Goal: Transaction & Acquisition: Purchase product/service

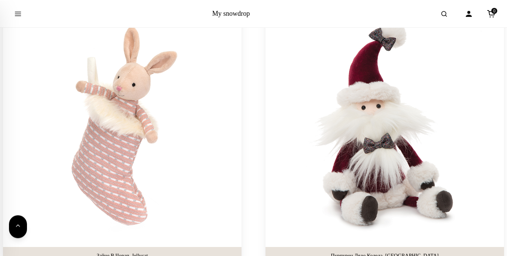
scroll to position [4654, 0]
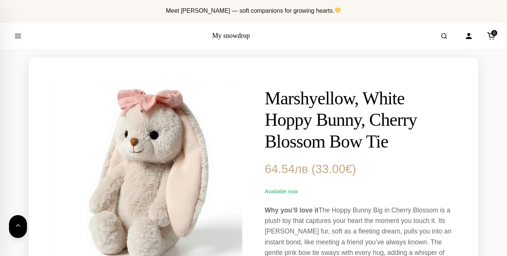
scroll to position [449, 0]
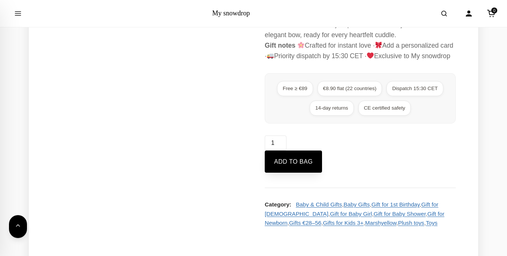
click at [294, 173] on button "Add to bag" at bounding box center [293, 161] width 57 height 22
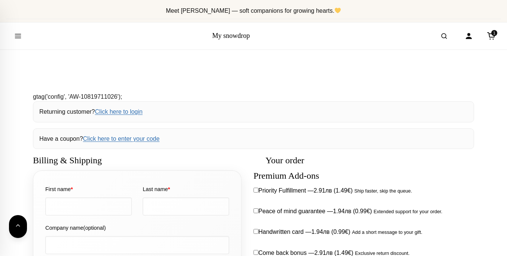
select select "BG-04"
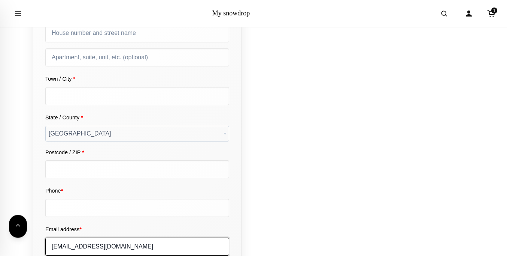
type input "[EMAIL_ADDRESS][DOMAIN_NAME]"
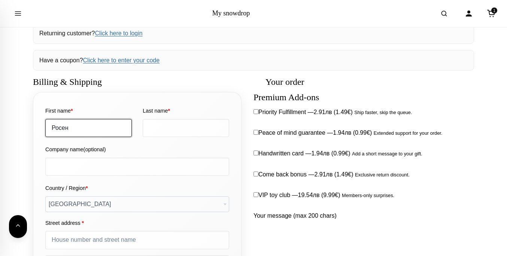
type input "Росен"
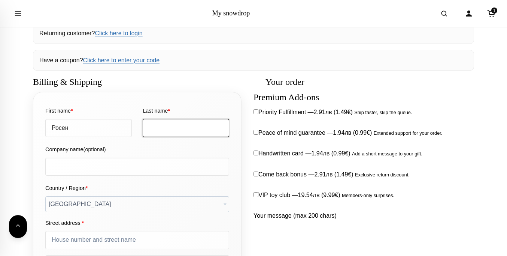
click at [186, 119] on input "Last name *" at bounding box center [186, 128] width 87 height 18
type input "[PERSON_NAME]"
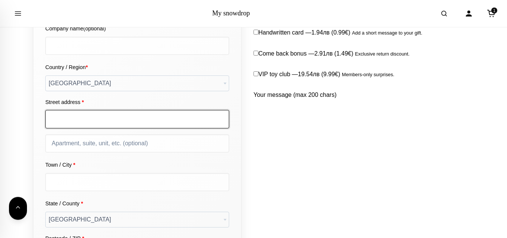
click at [137, 119] on input "Street address *" at bounding box center [137, 119] width 184 height 18
type input "[PERSON_NAME]"
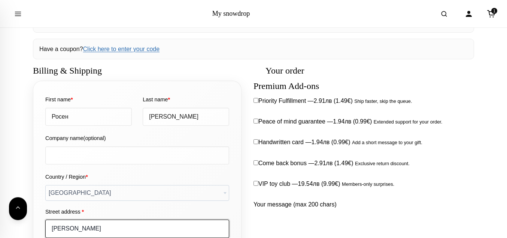
type input "[PERSON_NAME]"
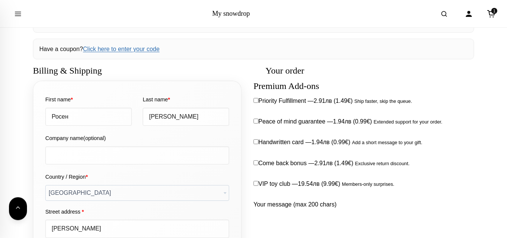
scroll to position [223, 0]
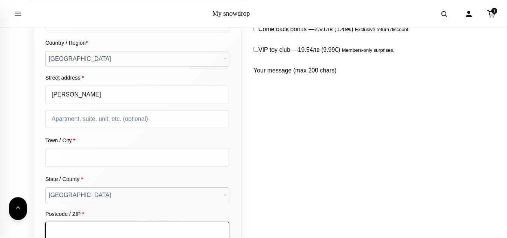
click at [137, 221] on input "Postcode / ZIP *" at bounding box center [137, 230] width 184 height 18
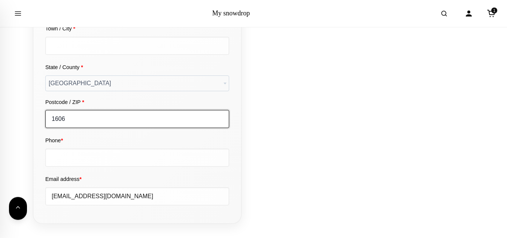
type input "1606"
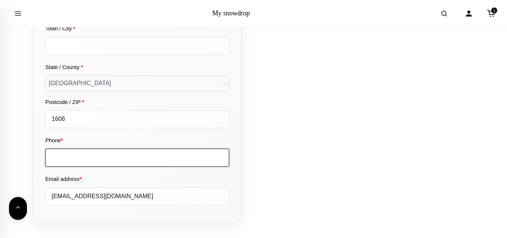
click at [137, 148] on input "Phone *" at bounding box center [137, 157] width 184 height 18
type input "0899123456"
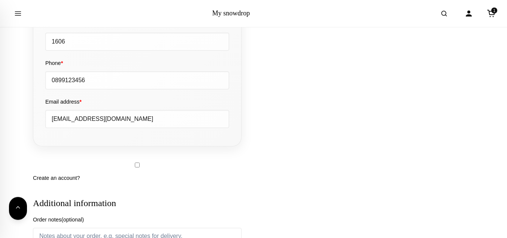
type input "[GEOGRAPHIC_DATA]"
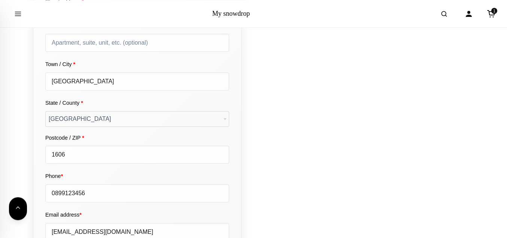
scroll to position [788, 0]
